Goal: Transaction & Acquisition: Purchase product/service

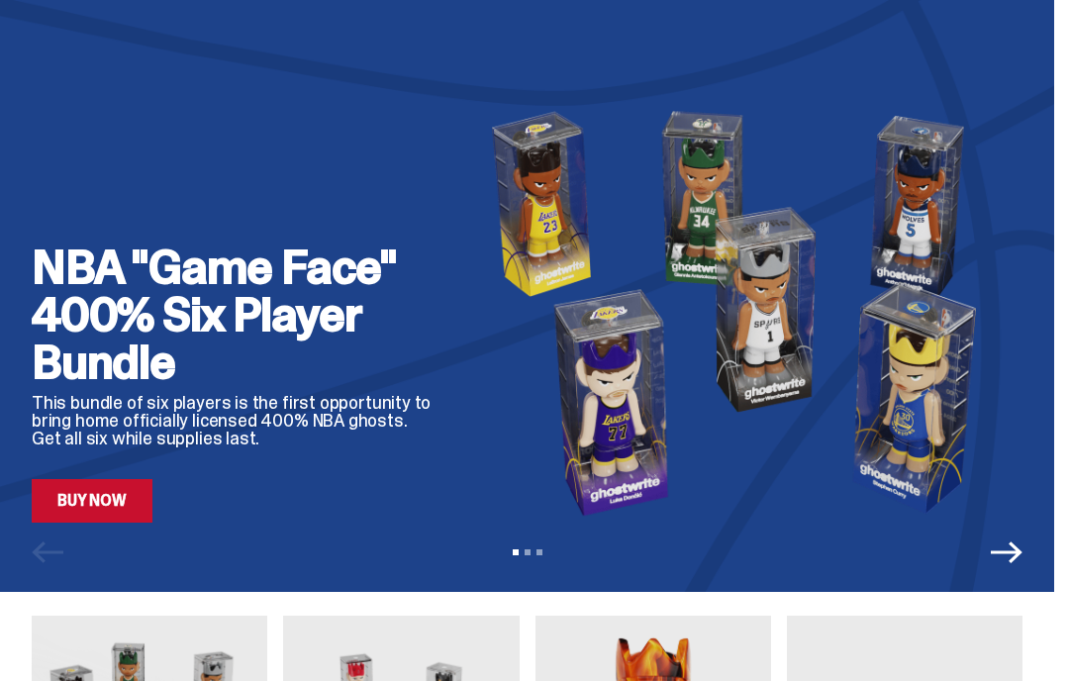
scroll to position [128, 0]
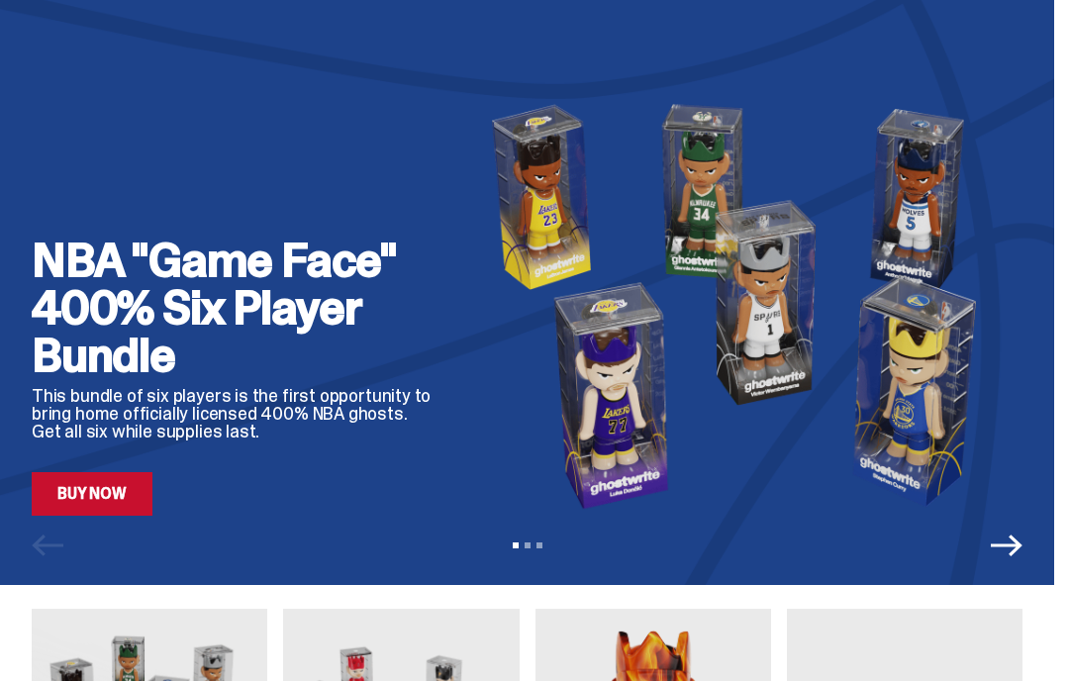
click at [135, 487] on link "Buy Now" at bounding box center [92, 494] width 121 height 44
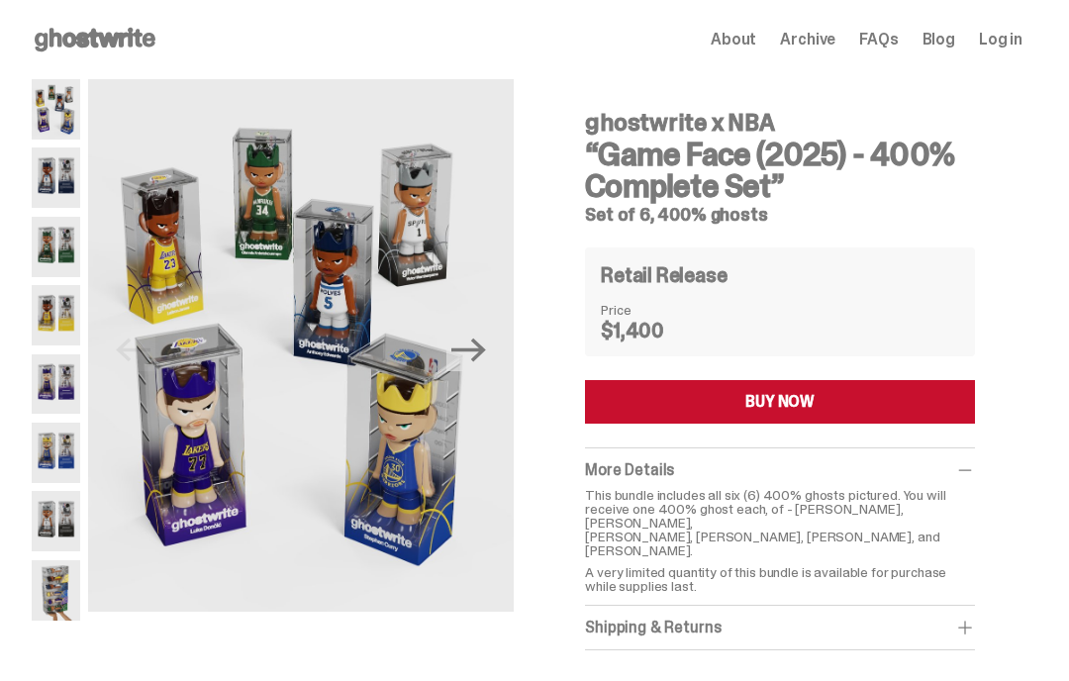
scroll to position [40, 0]
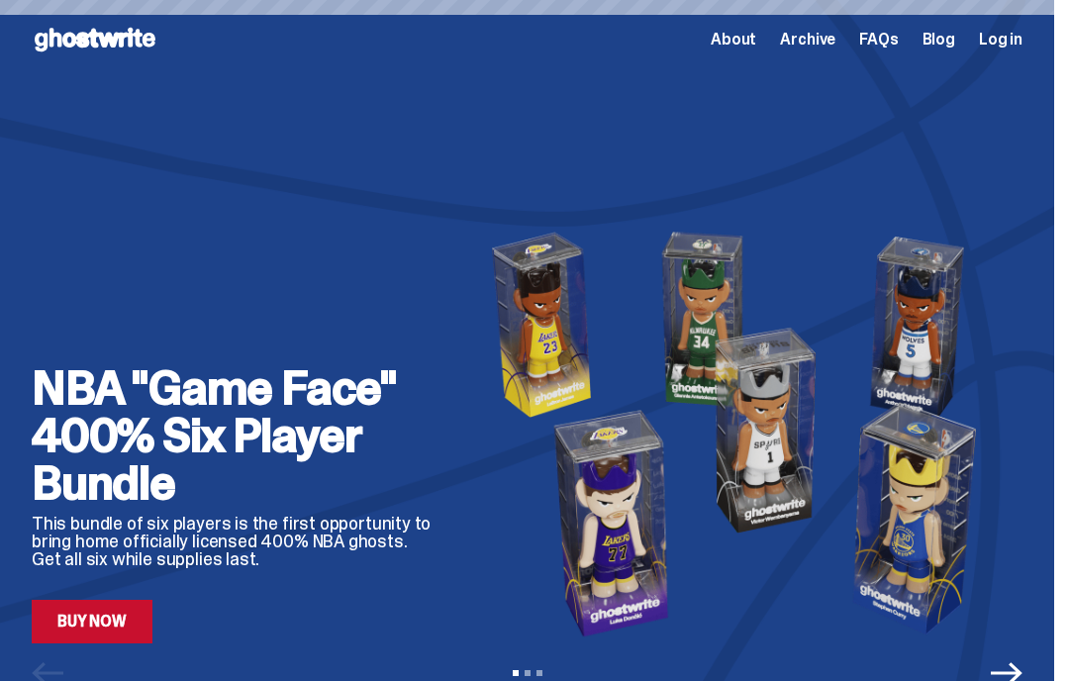
scroll to position [128, 0]
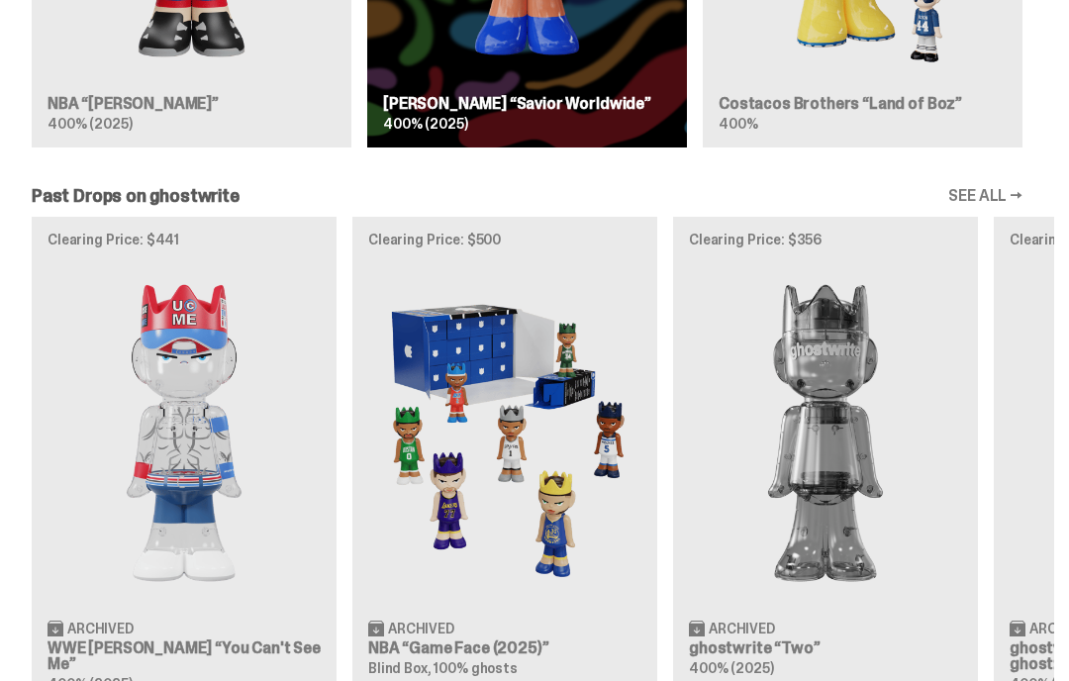
scroll to position [1469, 0]
click at [209, 443] on img at bounding box center [184, 433] width 273 height 342
